Goal: Task Accomplishment & Management: Use online tool/utility

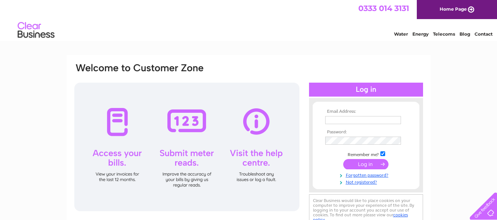
click at [347, 118] on input "text" at bounding box center [363, 120] width 76 height 8
type input "taylorseast@outlook.com"
click at [365, 165] on input "submit" at bounding box center [365, 164] width 45 height 10
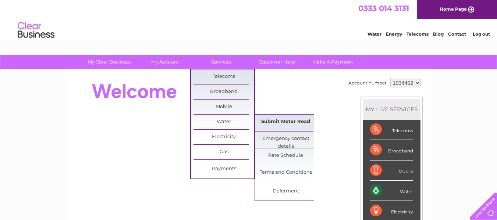
click at [279, 119] on link "Submit Meter Read" at bounding box center [285, 122] width 61 height 15
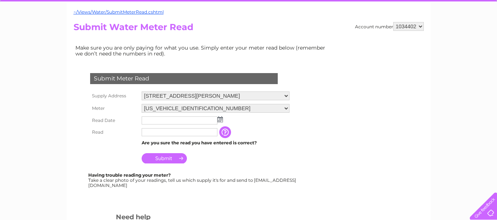
scroll to position [74, 0]
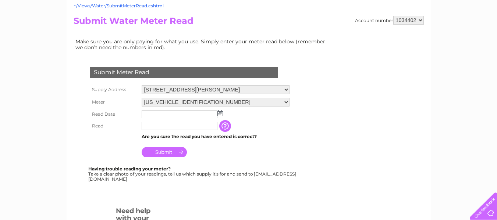
click at [220, 114] on img at bounding box center [220, 113] width 6 height 6
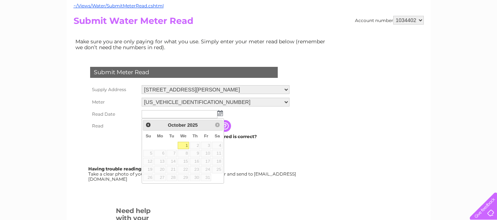
click at [184, 144] on link "1" at bounding box center [184, 145] width 12 height 7
type input "2025/10/01"
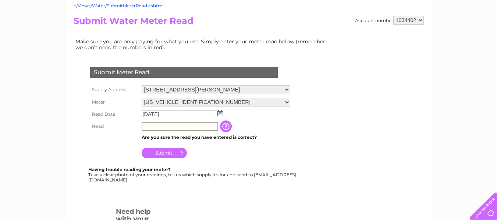
click at [171, 127] on input "text" at bounding box center [180, 126] width 77 height 9
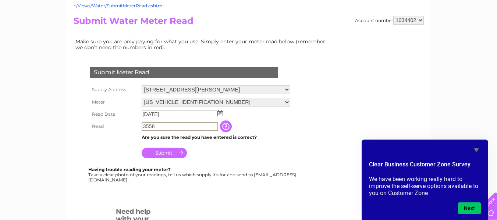
type input "3558"
click at [164, 153] on input "Submit" at bounding box center [164, 153] width 45 height 10
click at [164, 153] on input "Submit" at bounding box center [164, 152] width 45 height 10
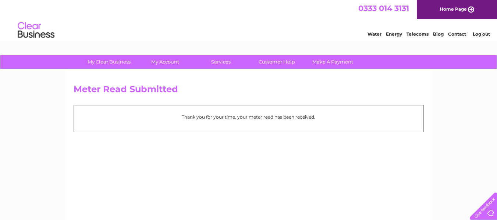
click at [482, 33] on link "Log out" at bounding box center [481, 34] width 17 height 6
